Goal: Information Seeking & Learning: Check status

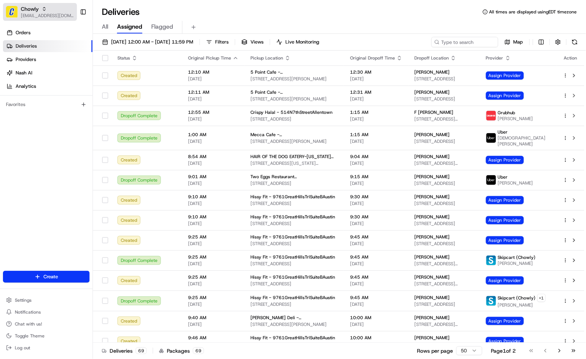
click at [49, 14] on span "[EMAIL_ADDRESS][DOMAIN_NAME]" at bounding box center [47, 16] width 53 height 6
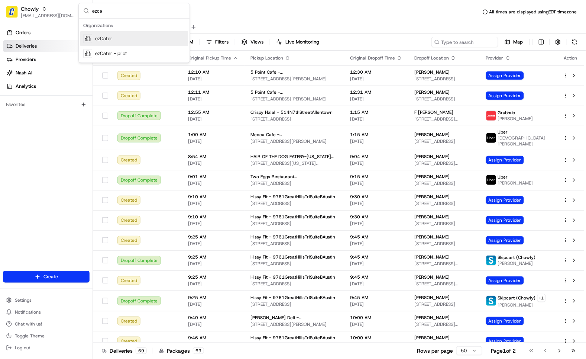
type input "ezca"
click at [116, 36] on div "ezCater" at bounding box center [134, 38] width 108 height 15
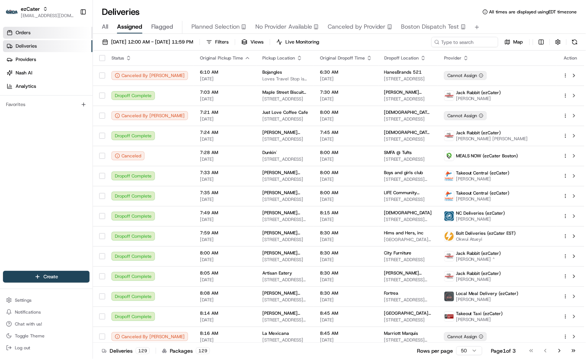
click at [43, 32] on link "Orders" at bounding box center [48, 33] width 90 height 12
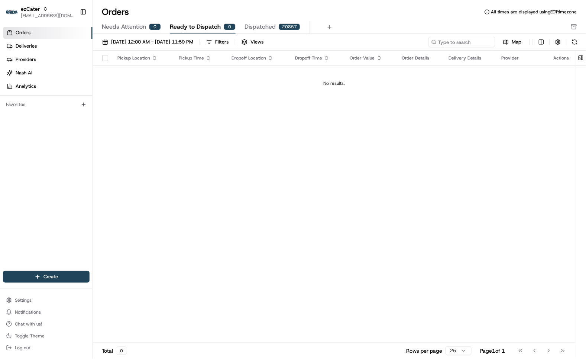
click at [120, 26] on span "Needs Attention" at bounding box center [124, 26] width 44 height 9
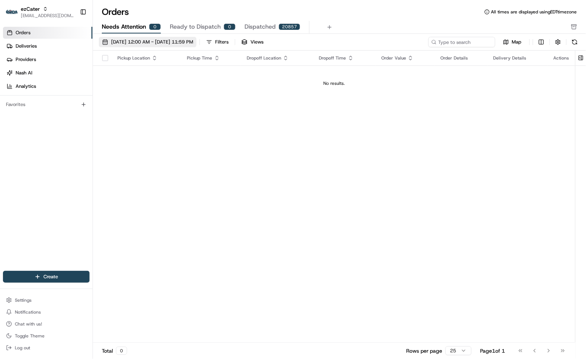
click at [163, 46] on button "08/01/2025 12:00 AM - 08/31/2025 11:59 PM" at bounding box center [148, 42] width 98 height 10
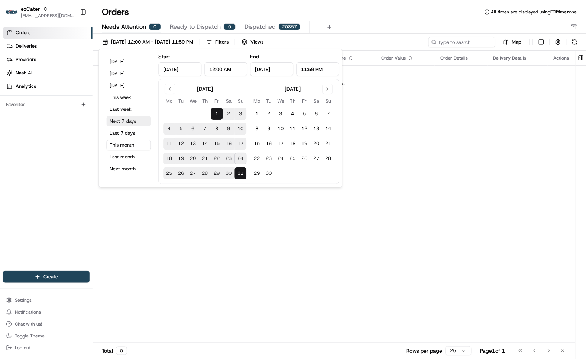
click at [131, 118] on button "Next 7 days" at bounding box center [129, 121] width 45 height 10
type input "Aug 24, 2025"
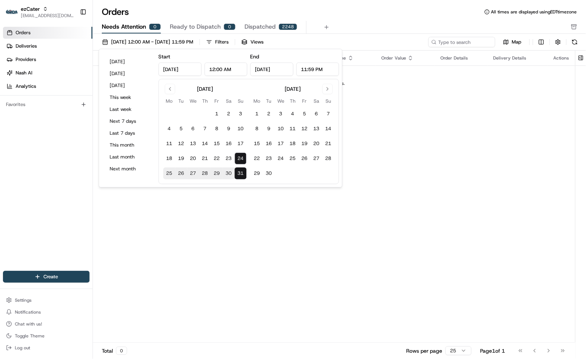
click at [413, 118] on div "Pickup Location Pickup Time Dropoff Location Dropoff Time Order Value Order Det…" at bounding box center [334, 197] width 482 height 292
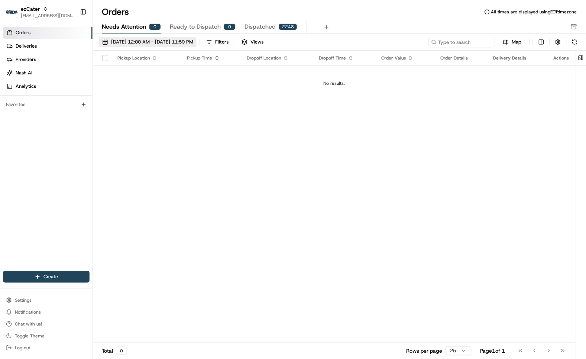
click at [157, 39] on span "08/24/2025 12:00 AM - 08/31/2025 11:59 PM" at bounding box center [152, 42] width 82 height 7
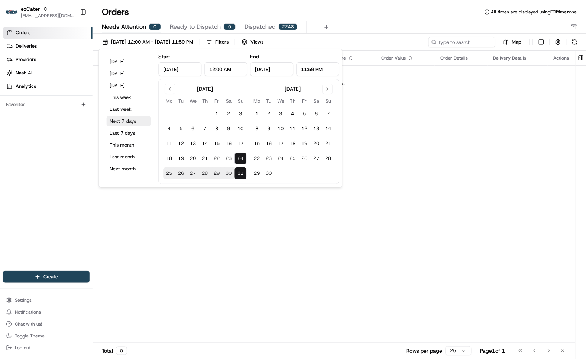
click at [120, 117] on button "Next 7 days" at bounding box center [129, 121] width 45 height 10
click at [402, 142] on div "Pickup Location Pickup Time Dropoff Location Dropoff Time Order Value Order Det…" at bounding box center [334, 197] width 482 height 292
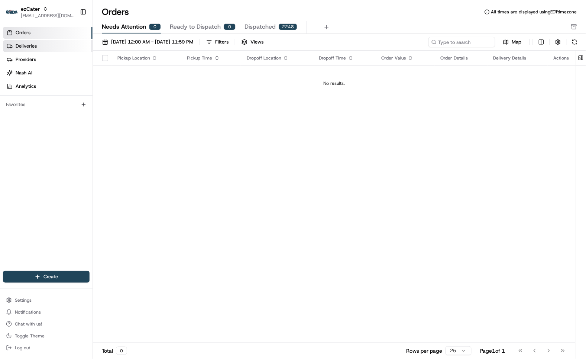
drag, startPoint x: 42, startPoint y: 43, endPoint x: 48, endPoint y: 46, distance: 7.5
click at [42, 43] on link "Deliveries" at bounding box center [48, 46] width 90 height 12
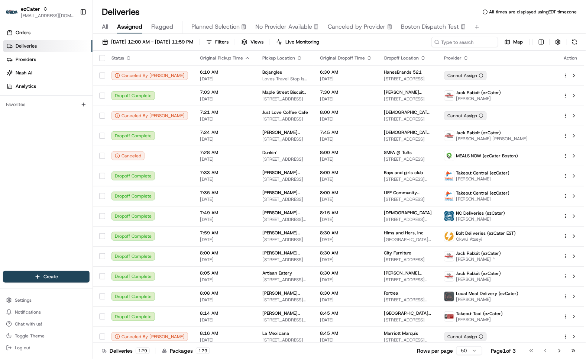
click at [104, 24] on span "All" at bounding box center [105, 26] width 6 height 9
click at [34, 14] on span "[EMAIL_ADDRESS][DOMAIN_NAME]" at bounding box center [47, 16] width 53 height 6
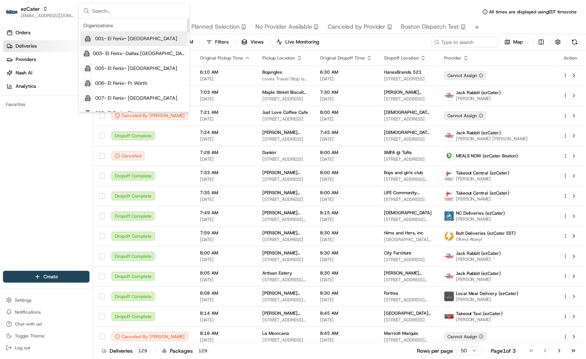
click at [114, 12] on input "text" at bounding box center [138, 10] width 93 height 15
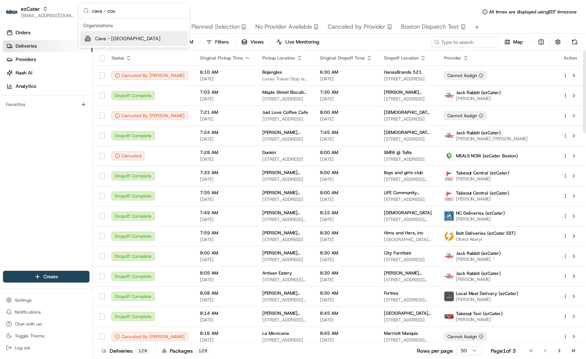
type input "cava - cos"
drag, startPoint x: 131, startPoint y: 38, endPoint x: 126, endPoint y: 32, distance: 7.4
click at [131, 37] on span "Cava - Costa Mesa" at bounding box center [127, 38] width 65 height 7
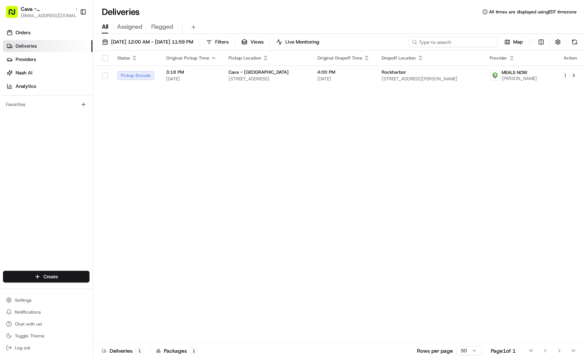
click at [472, 43] on input at bounding box center [453, 42] width 89 height 10
paste input "Rockharbor"
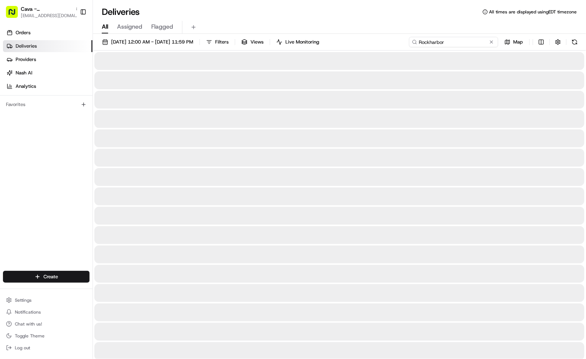
type input "Rockharbor"
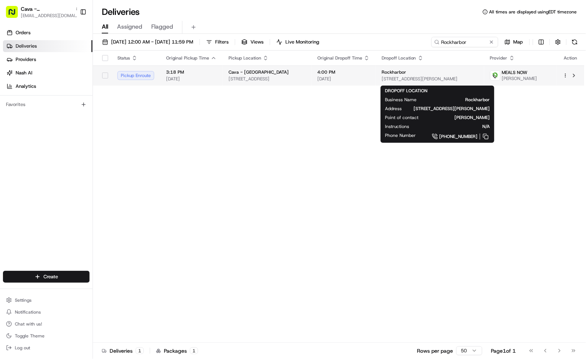
click at [410, 80] on span "345 Fischer Ave, Costa Mesa, CA 92626, USA" at bounding box center [430, 79] width 97 height 6
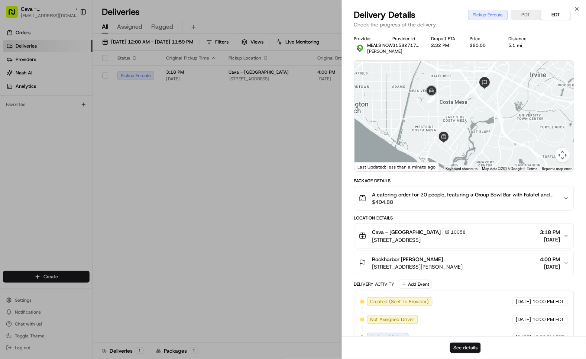
click at [467, 343] on button "See details" at bounding box center [465, 347] width 31 height 10
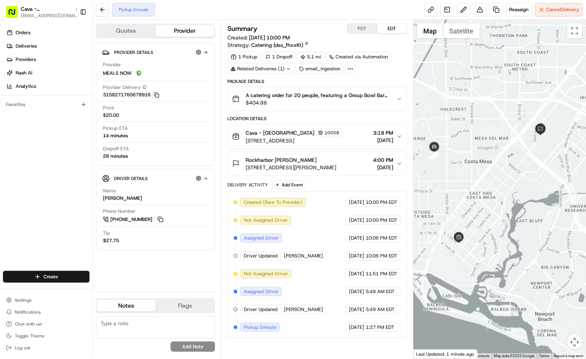
click at [396, 133] on div "Cava - Costa Mesa 10058 350 E 17th St Ste 3, Costa Mesa, CA 92627, USA 3:18 PM …" at bounding box center [314, 137] width 164 height 16
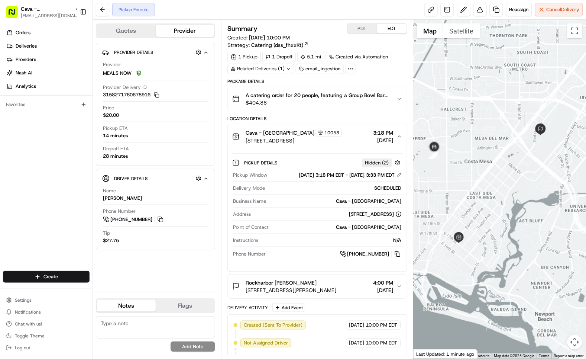
click at [399, 135] on icon "button" at bounding box center [400, 136] width 6 height 6
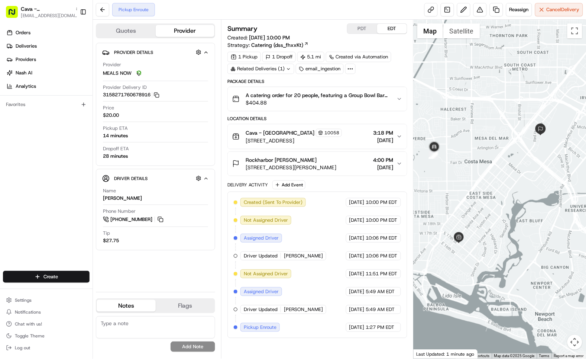
click at [398, 164] on icon "button" at bounding box center [399, 163] width 3 height 1
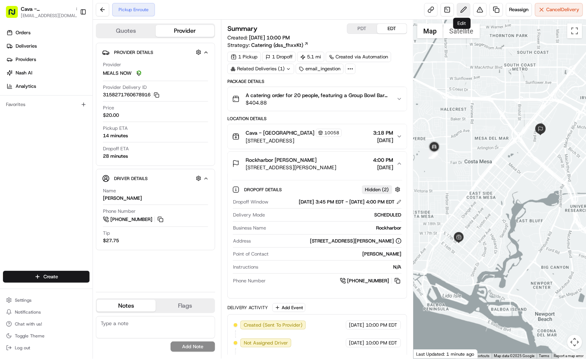
click at [461, 8] on button at bounding box center [463, 9] width 13 height 13
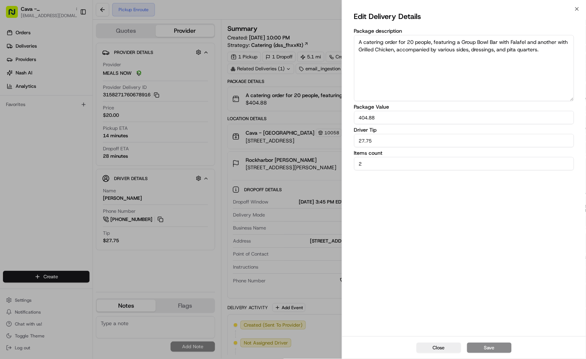
click at [577, 10] on div "Edit Delivery Details Package description A catering order for 20 people, featu…" at bounding box center [464, 172] width 244 height 327
click at [577, 9] on div "Edit Delivery Details Package description A catering order for 20 people, featu…" at bounding box center [464, 172] width 244 height 327
click at [578, 7] on icon "button" at bounding box center [577, 9] width 6 height 6
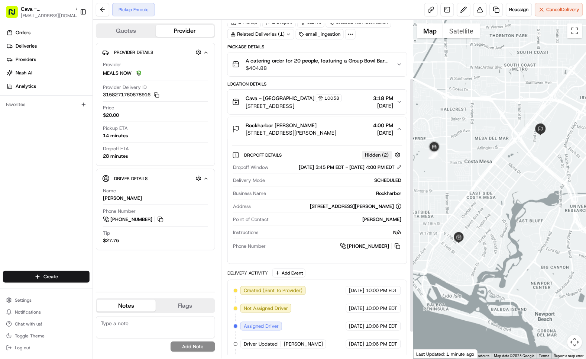
scroll to position [31, 0]
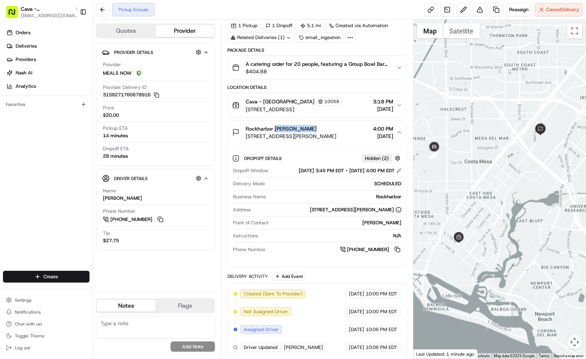
drag, startPoint x: 313, startPoint y: 128, endPoint x: 275, endPoint y: 128, distance: 37.2
click at [275, 128] on div "Rockharbor Erin Stratton" at bounding box center [291, 128] width 91 height 7
copy span "Erin Stratton"
click at [465, 11] on button at bounding box center [463, 9] width 13 height 13
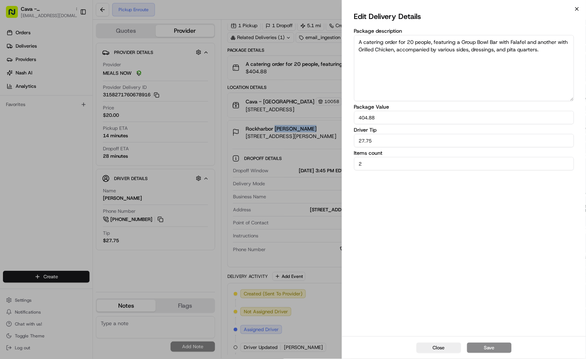
click at [578, 8] on icon "button" at bounding box center [577, 8] width 3 height 3
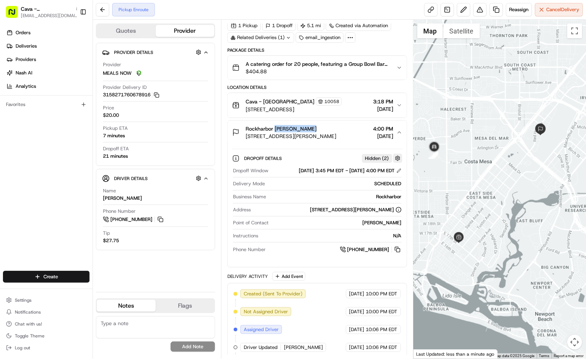
click at [397, 156] on button "button" at bounding box center [397, 158] width 9 height 9
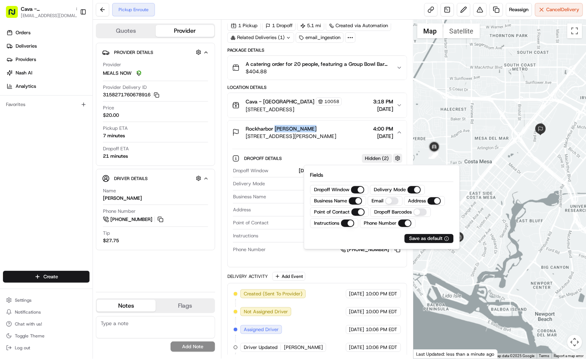
click at [398, 156] on button "button" at bounding box center [397, 158] width 9 height 9
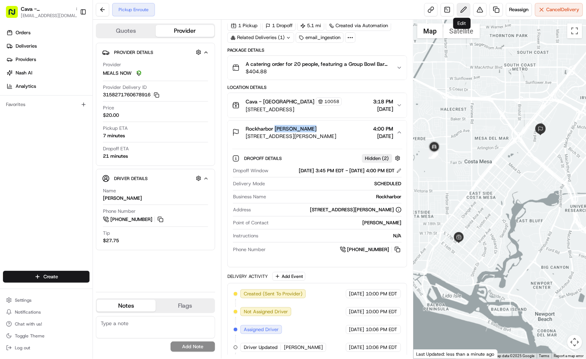
click at [465, 8] on button at bounding box center [463, 9] width 13 height 13
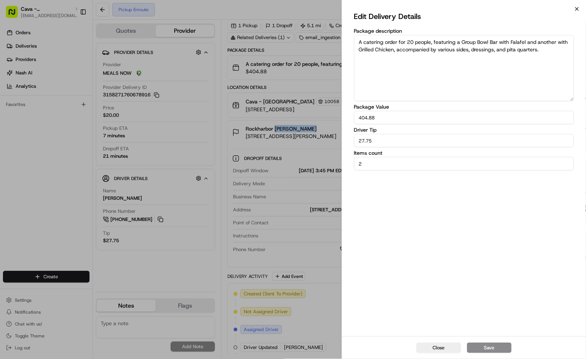
click at [578, 7] on icon "button" at bounding box center [577, 9] width 6 height 6
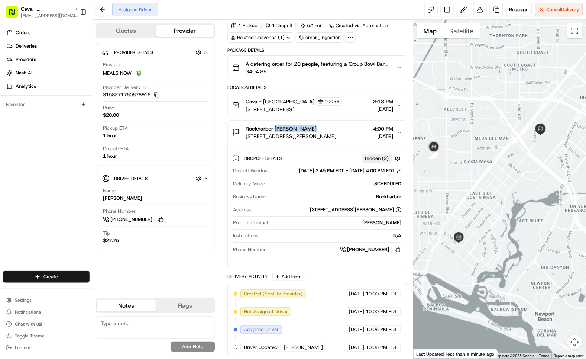
scroll to position [132, 0]
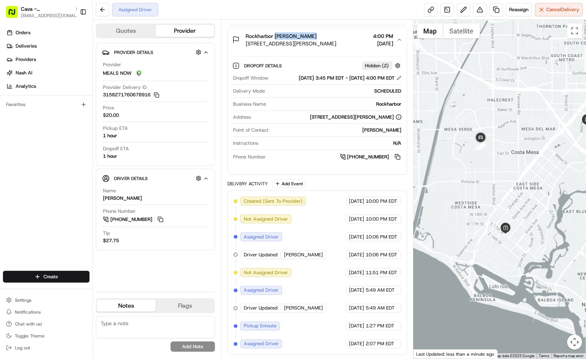
drag, startPoint x: 524, startPoint y: 181, endPoint x: 533, endPoint y: 182, distance: 9.3
click at [533, 182] on div at bounding box center [500, 189] width 172 height 339
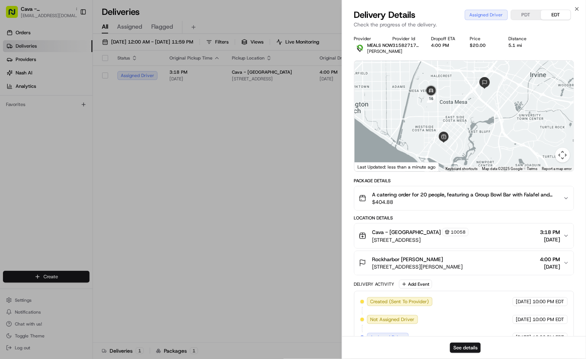
drag, startPoint x: 0, startPoint y: 0, endPoint x: 35, endPoint y: 8, distance: 35.4
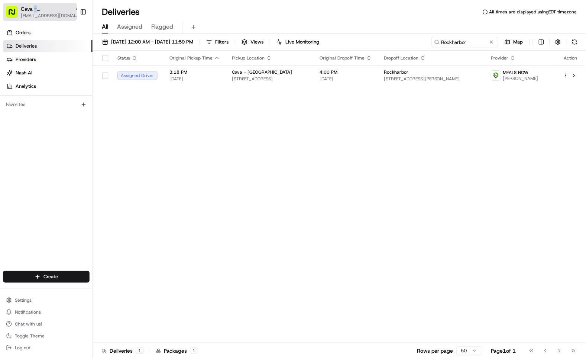
click at [35, 7] on span "Cava - Costa Mesa" at bounding box center [46, 8] width 51 height 7
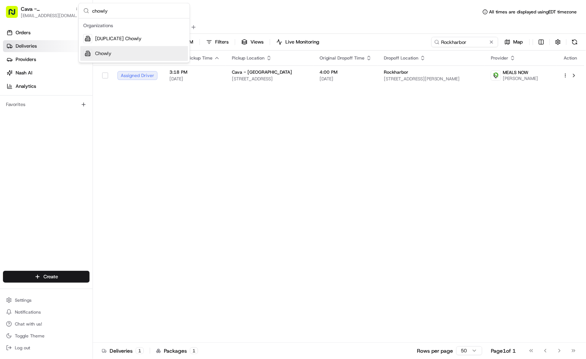
type input "chowly"
click at [102, 58] on div "Chowly" at bounding box center [134, 53] width 108 height 15
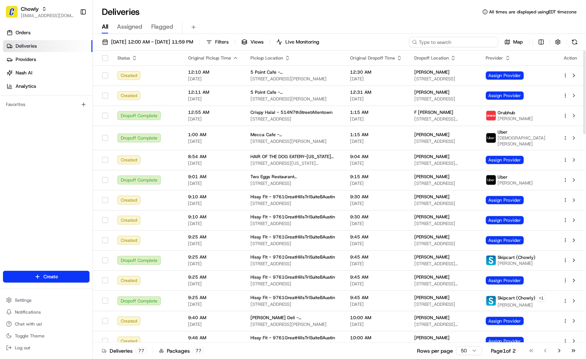
click at [452, 44] on input at bounding box center [453, 42] width 89 height 10
paste input "5786186"
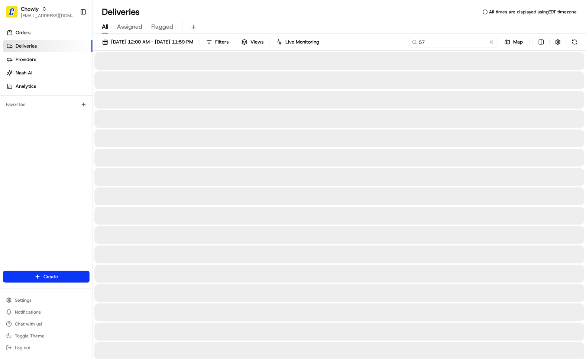
type input "5"
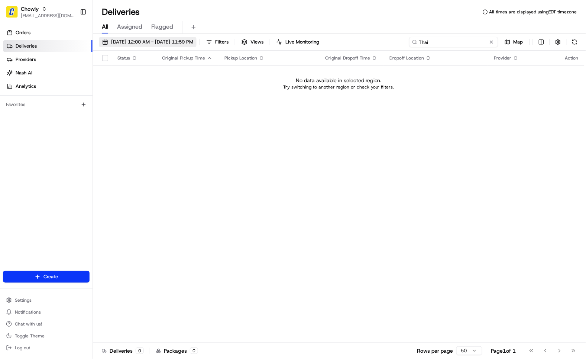
type input "Thai"
click at [124, 42] on span "08/24/2025 12:00 AM - 08/24/2025 11:59 PM" at bounding box center [152, 42] width 82 height 7
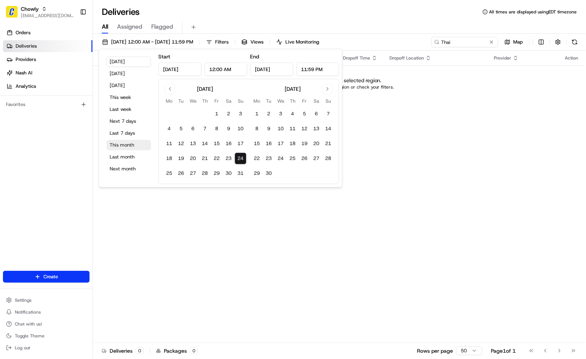
click at [124, 143] on button "This month" at bounding box center [129, 145] width 45 height 10
type input "Aug 1, 2025"
type input "Aug 31, 2025"
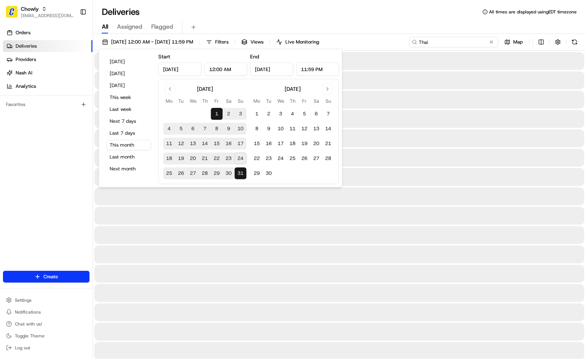
click at [467, 43] on input "Thai" at bounding box center [453, 42] width 89 height 10
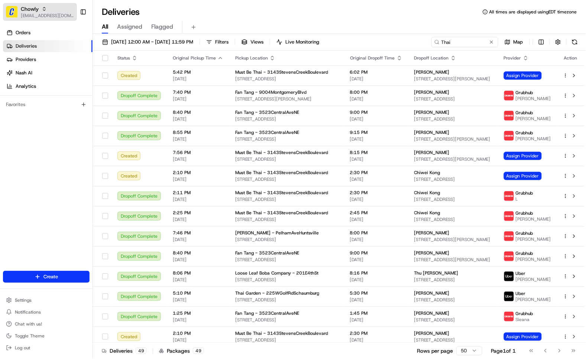
click at [35, 19] on button "Chowly jvillarama@nashhelp.com" at bounding box center [40, 12] width 74 height 18
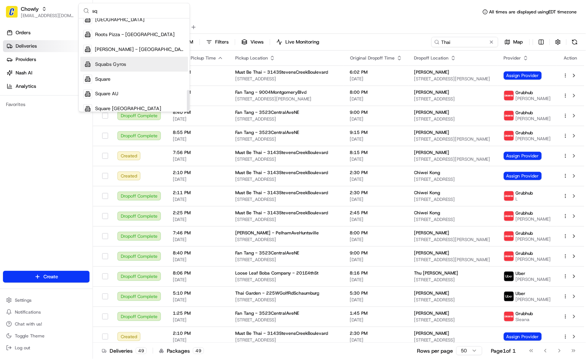
scroll to position [307, 0]
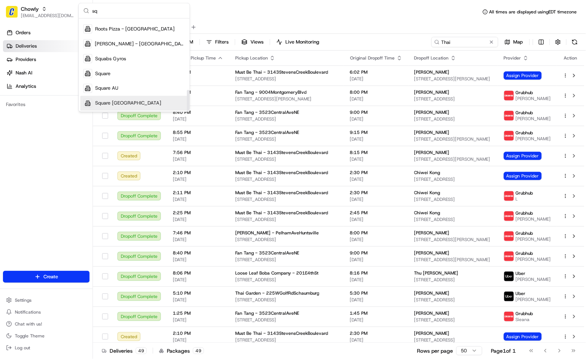
type input "sq"
drag, startPoint x: 122, startPoint y: 102, endPoint x: 130, endPoint y: 100, distance: 9.1
click at [122, 102] on div "Square CA" at bounding box center [134, 103] width 108 height 15
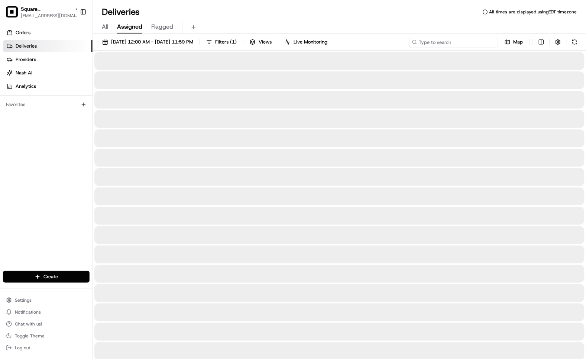
drag, startPoint x: 481, startPoint y: 40, endPoint x: 474, endPoint y: 40, distance: 7.1
click at [481, 40] on input at bounding box center [453, 42] width 89 height 10
paste input "5786186"
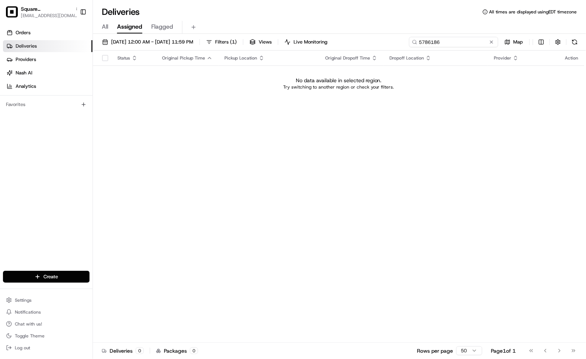
type input "5786186"
drag, startPoint x: 38, startPoint y: 12, endPoint x: 45, endPoint y: 23, distance: 13.8
click at [38, 12] on span "Square CA" at bounding box center [46, 8] width 51 height 7
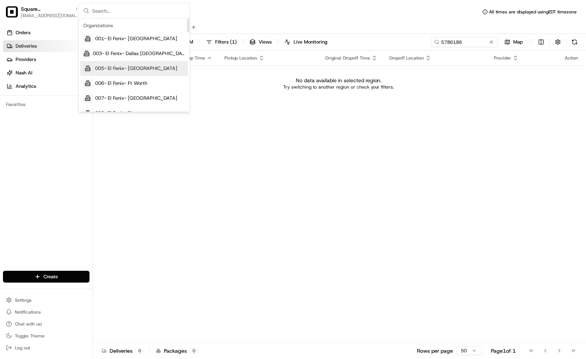
scroll to position [124, 0]
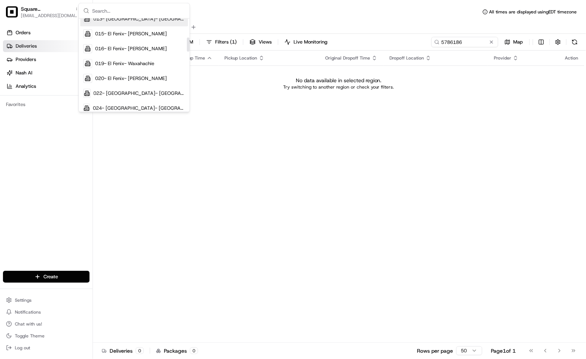
click at [113, 10] on input "text" at bounding box center [138, 10] width 93 height 15
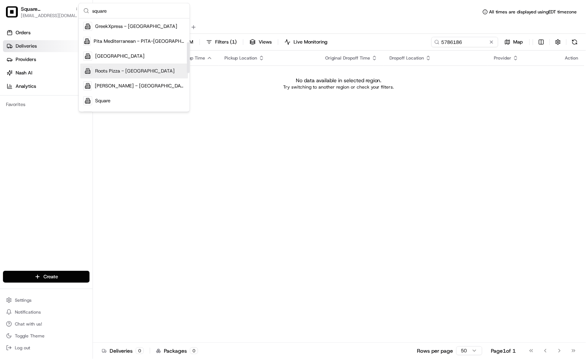
scroll to position [188, 0]
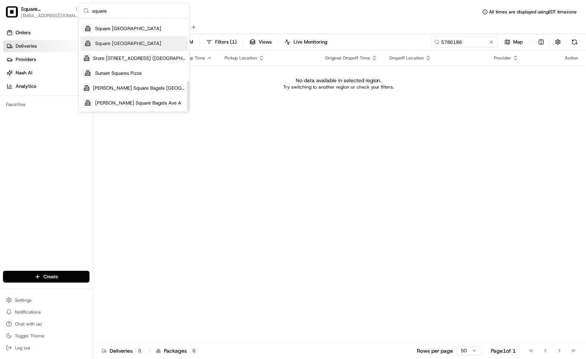
type input "square"
click at [122, 43] on div "Square [GEOGRAPHIC_DATA]" at bounding box center [134, 43] width 108 height 15
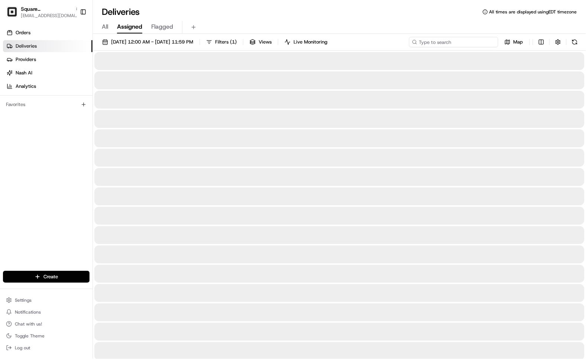
click at [455, 42] on input at bounding box center [453, 42] width 89 height 10
paste input "5786186"
type input "5786186"
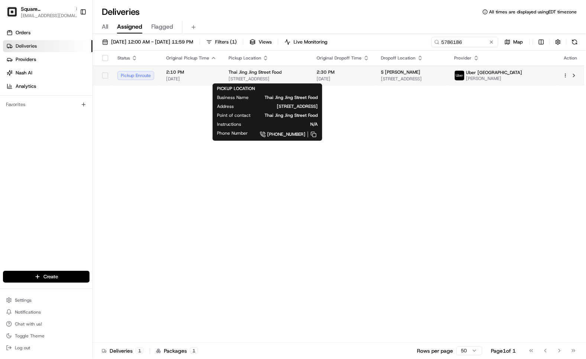
click at [265, 75] on span "Thai Jing Jing Street Food" at bounding box center [255, 72] width 53 height 6
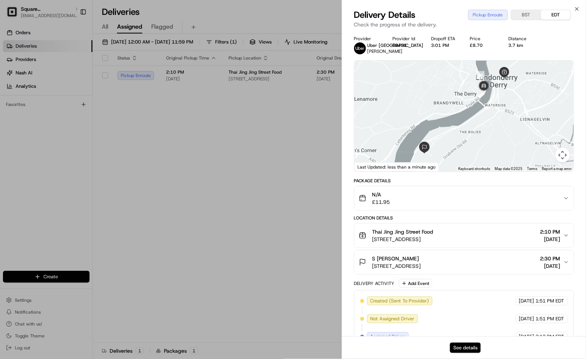
click at [473, 344] on button "See details" at bounding box center [465, 347] width 31 height 10
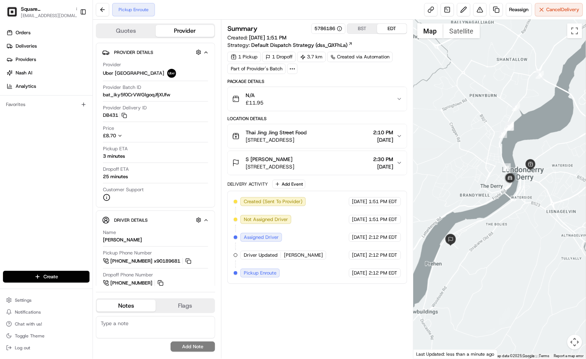
drag, startPoint x: 543, startPoint y: 175, endPoint x: 530, endPoint y: 196, distance: 24.4
click at [532, 196] on div at bounding box center [500, 189] width 172 height 339
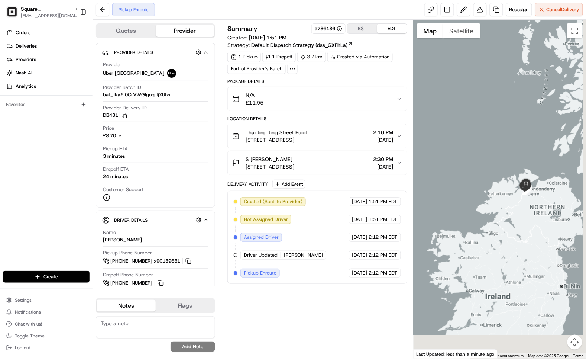
drag, startPoint x: 542, startPoint y: 262, endPoint x: 514, endPoint y: 206, distance: 62.5
click at [514, 206] on div at bounding box center [500, 189] width 172 height 339
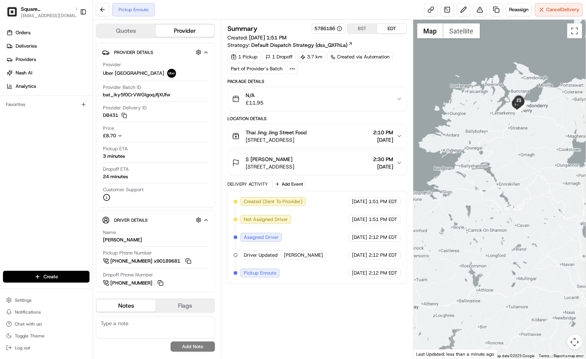
drag, startPoint x: 538, startPoint y: 168, endPoint x: 553, endPoint y: 149, distance: 24.0
click at [553, 149] on div at bounding box center [500, 189] width 172 height 339
